Goal: Task Accomplishment & Management: Manage account settings

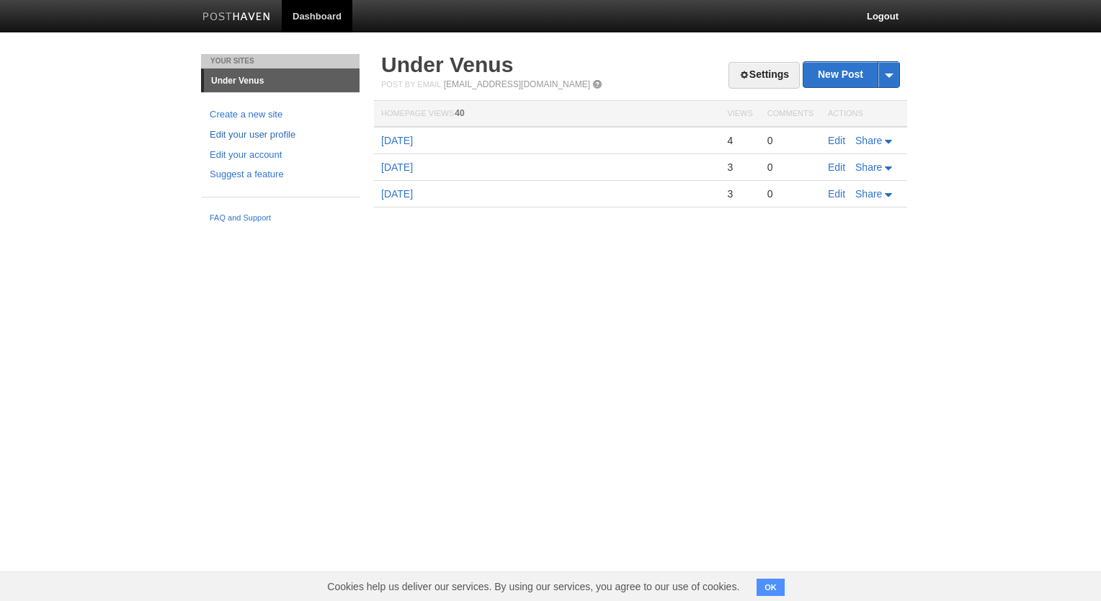
click at [256, 133] on link "Edit your user profile" at bounding box center [280, 135] width 141 height 15
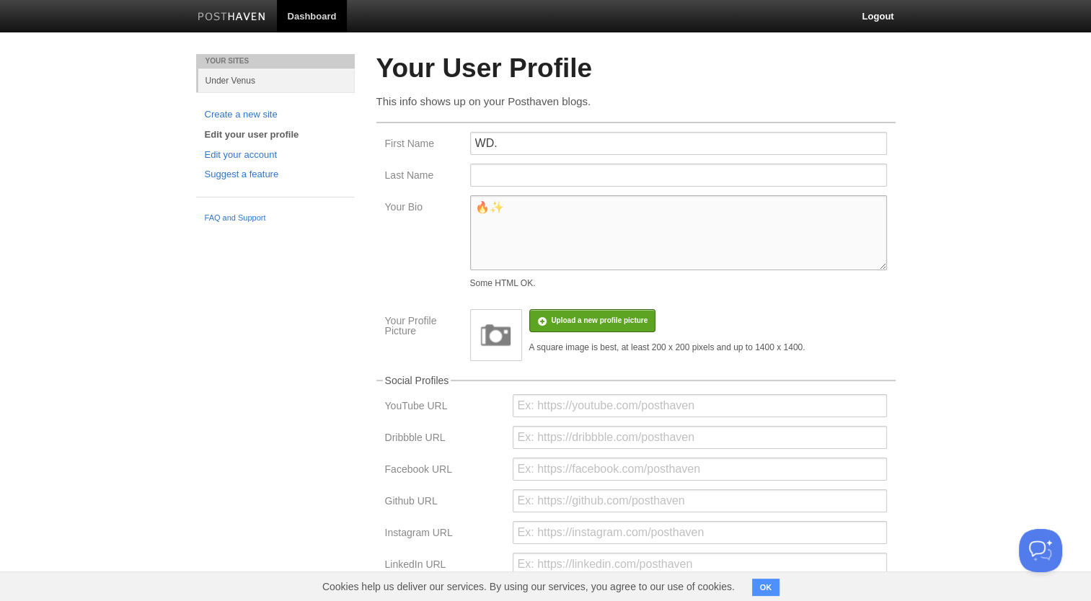
click at [534, 212] on textarea "🔥✨" at bounding box center [678, 232] width 417 height 75
click at [478, 210] on textarea "🔥✨" at bounding box center [678, 232] width 417 height 75
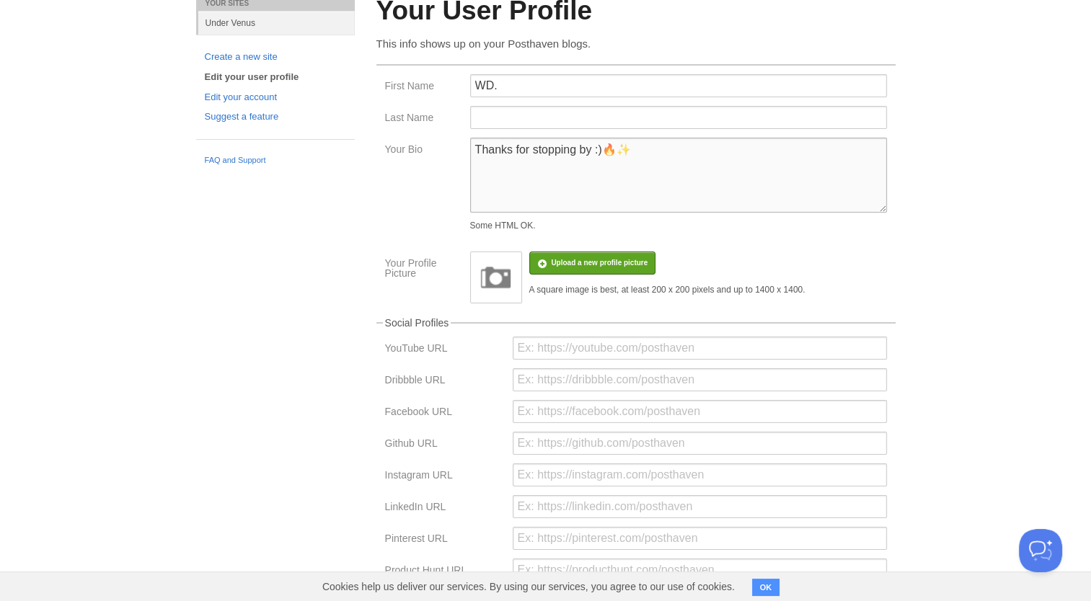
scroll to position [257, 0]
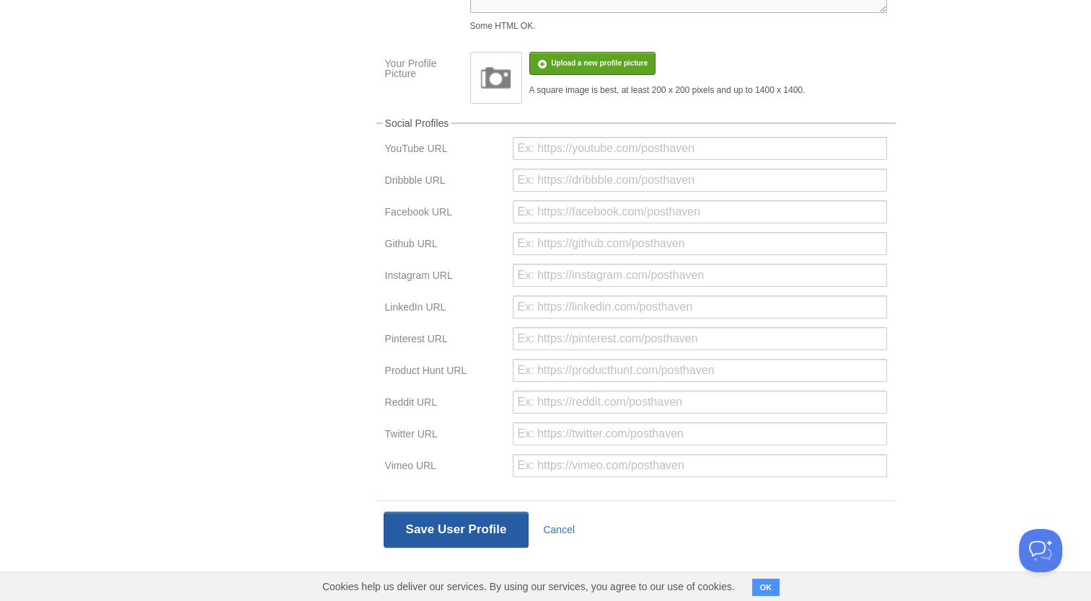
type textarea "Thanks for stopping by :)🔥✨"
click at [489, 523] on button "Save User Profile" at bounding box center [456, 530] width 146 height 36
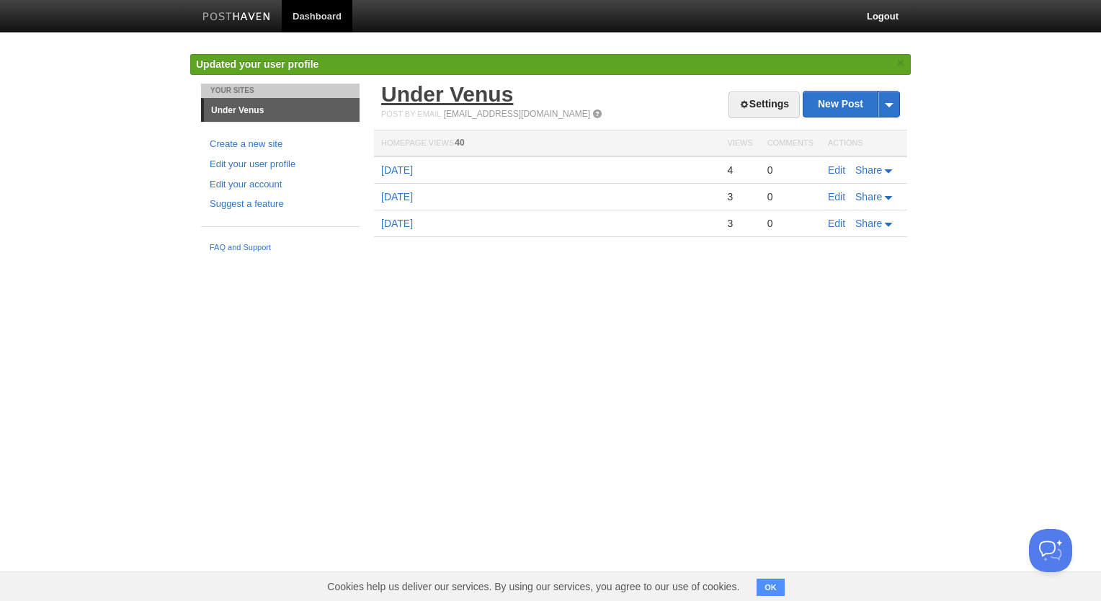
click at [411, 99] on link "Under Venus" at bounding box center [447, 94] width 132 height 24
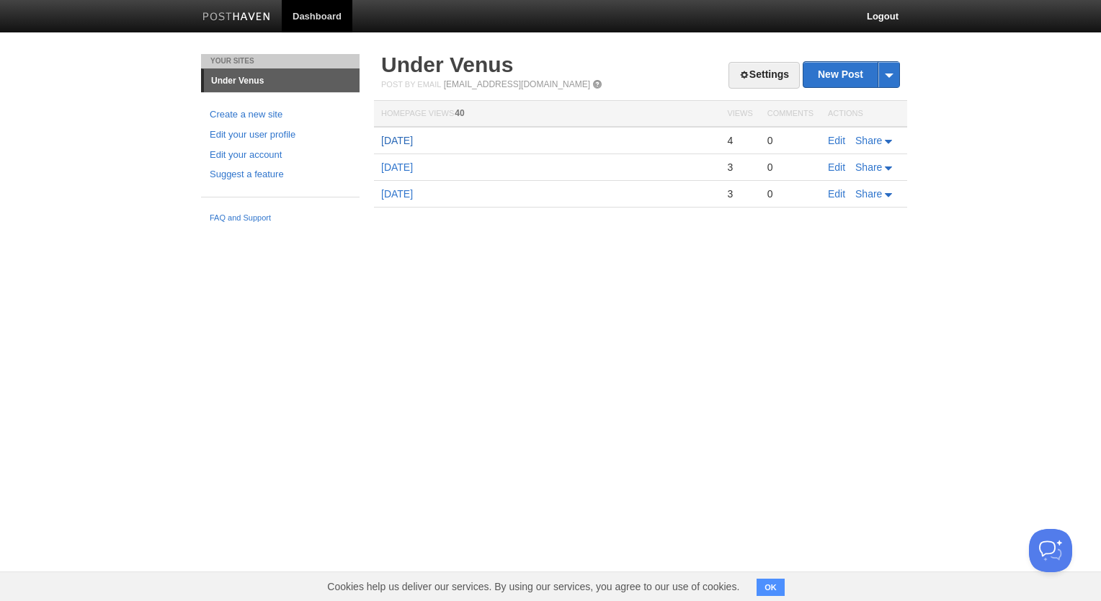
click at [404, 140] on link "[DATE]" at bounding box center [397, 141] width 32 height 12
